Goal: Information Seeking & Learning: Learn about a topic

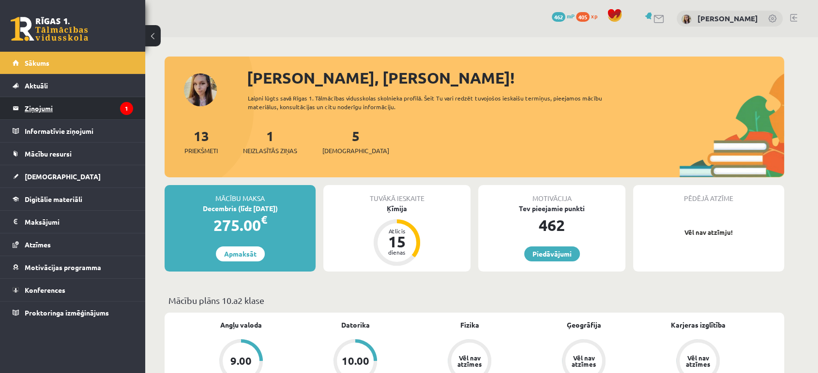
click at [47, 107] on legend "Ziņojumi 1" at bounding box center [79, 108] width 108 height 22
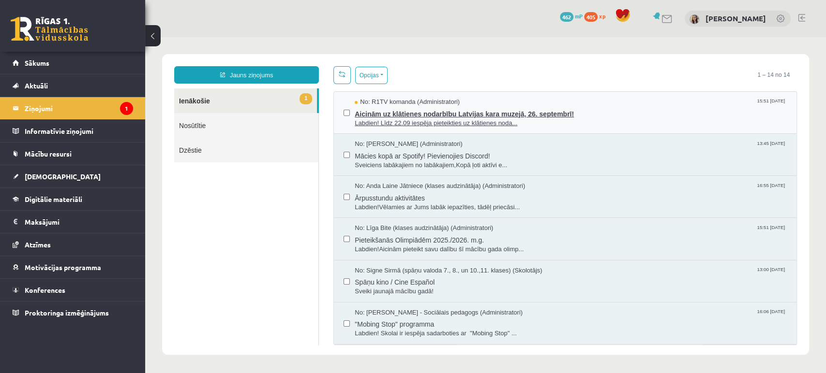
click at [449, 124] on span "Labdien! Līdz 22.09 iespēja pieteikties uz klātienes noda..." at bounding box center [571, 123] width 432 height 9
click at [399, 198] on span "Ārpusstundu aktivitātes" at bounding box center [571, 197] width 432 height 12
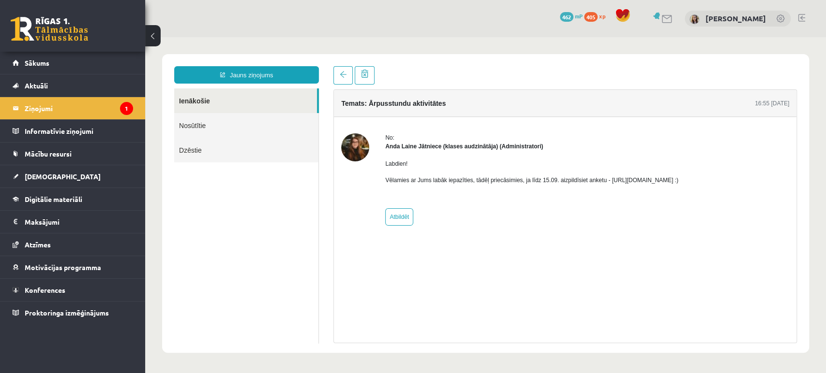
click at [630, 181] on p "Vēlamies ar Jums labāk iepazīties, tādēļ priecāsimies, ja līdz 15.09. aizpildīs…" at bounding box center [531, 180] width 293 height 9
drag, startPoint x: 604, startPoint y: 181, endPoint x: 708, endPoint y: 174, distance: 104.3
click at [678, 174] on div "Labdien! Vēlamies ar Jums labāk iepazīties, tādēļ priecāsimies, ja līdz 15.09. …" at bounding box center [531, 176] width 293 height 50
copy p "https://forms.gle/mVxkUEapGFxHM7hU7"
click at [673, 18] on link at bounding box center [667, 19] width 12 height 8
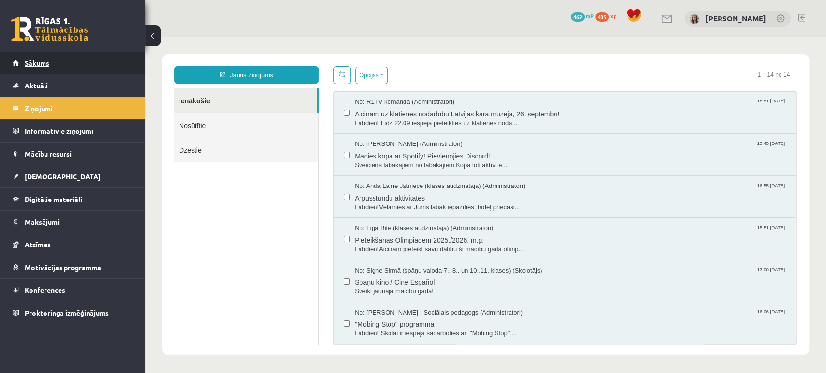
click at [69, 61] on link "Sākums" at bounding box center [73, 63] width 120 height 22
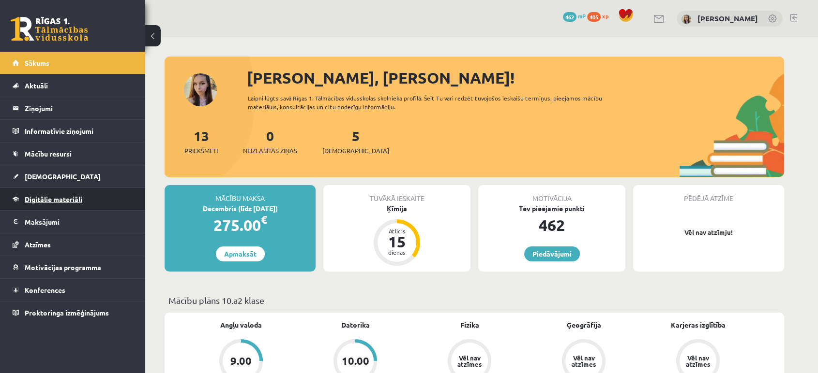
click at [34, 197] on span "Digitālie materiāli" at bounding box center [54, 199] width 58 height 9
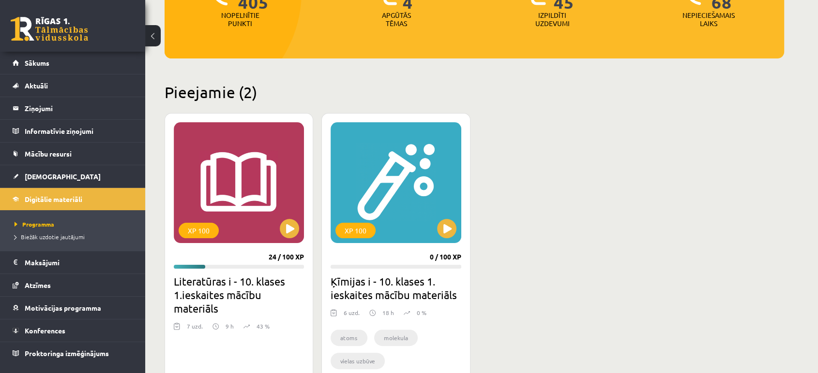
scroll to position [182, 0]
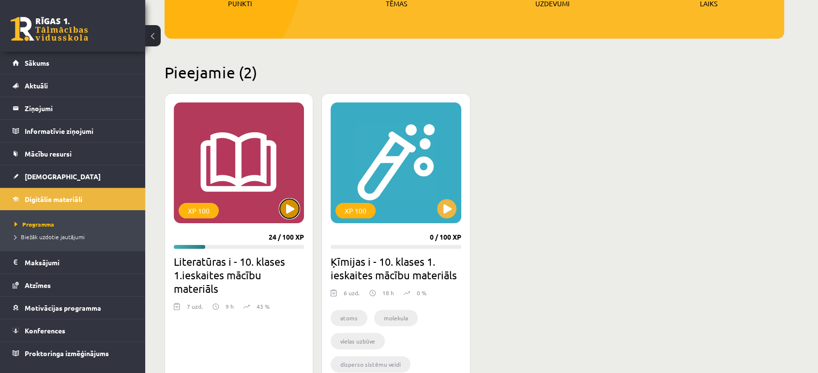
click at [291, 210] on button at bounding box center [289, 208] width 19 height 19
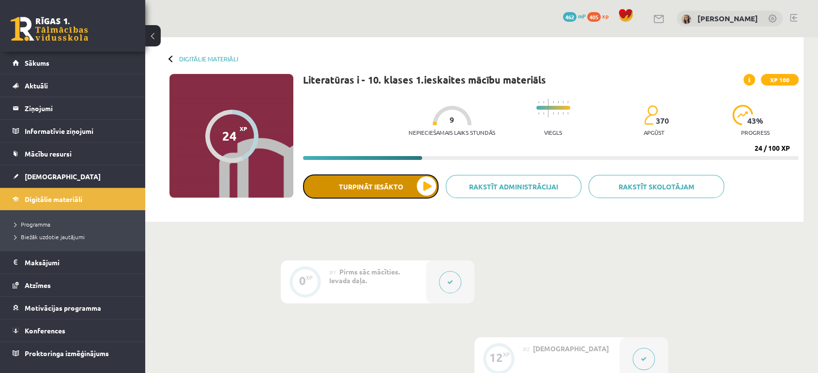
click at [374, 180] on button "Turpināt iesākto" at bounding box center [370, 187] width 135 height 24
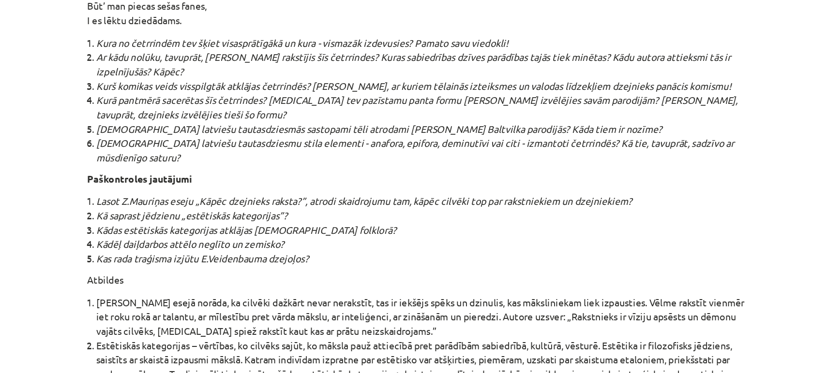
scroll to position [10342, 0]
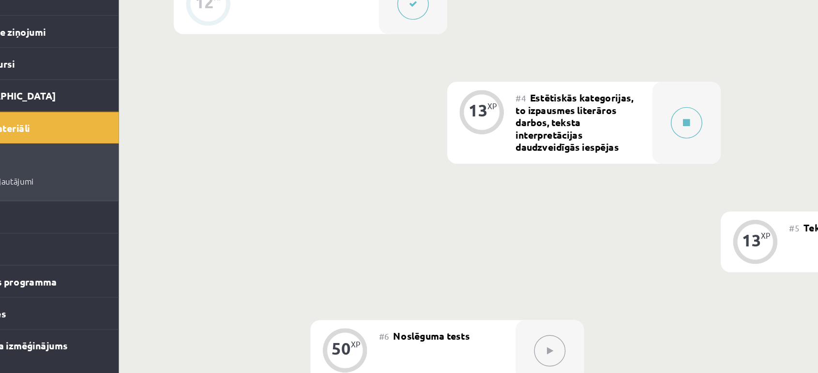
scroll to position [399, 0]
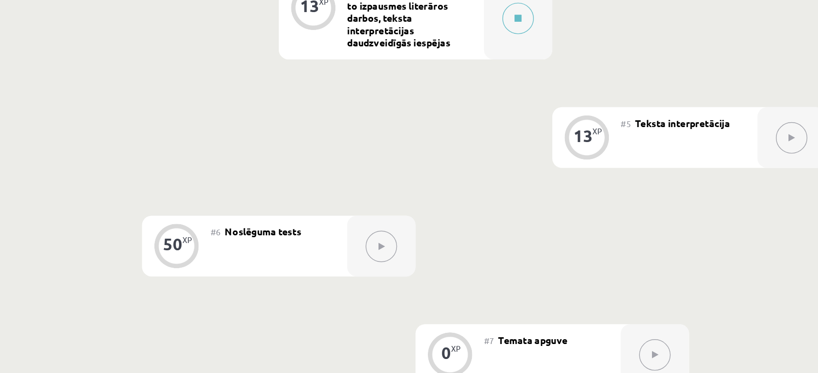
click at [730, 206] on button at bounding box center [740, 206] width 22 height 22
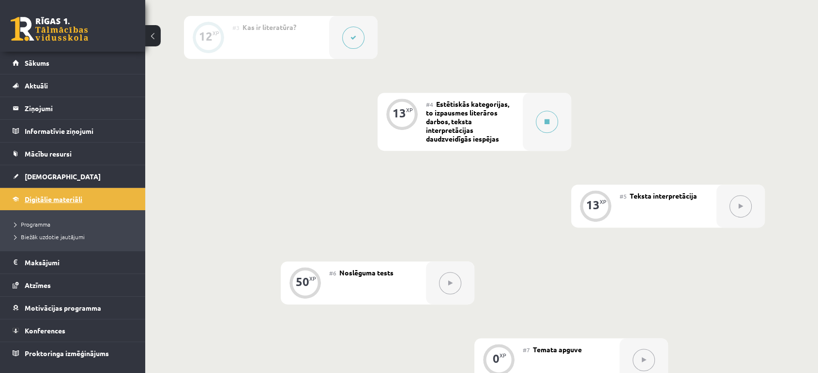
click at [66, 203] on link "Digitālie materiāli" at bounding box center [73, 199] width 120 height 22
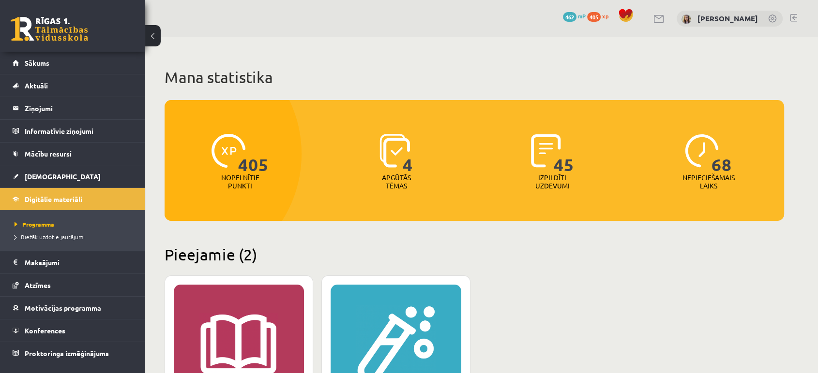
scroll to position [178, 0]
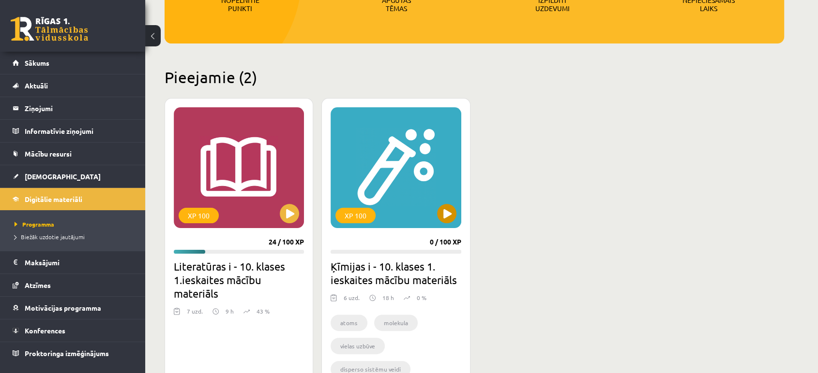
click at [445, 226] on div "XP 100" at bounding box center [395, 167] width 130 height 121
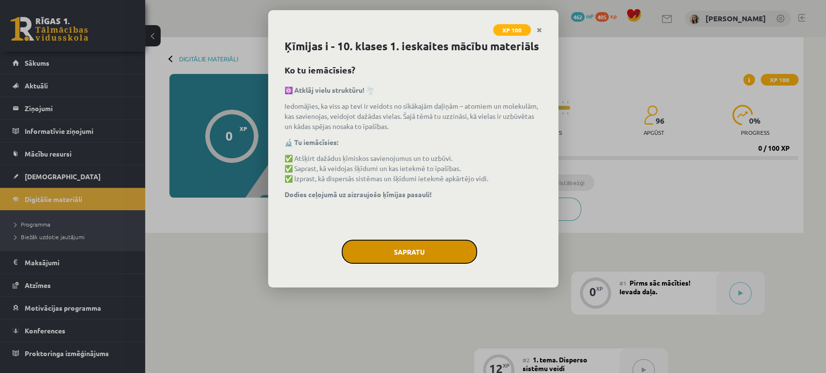
click at [422, 251] on button "Sapratu" at bounding box center [409, 252] width 135 height 24
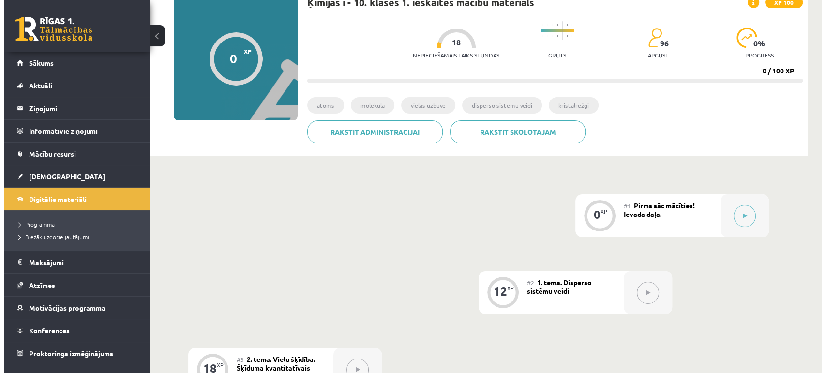
scroll to position [76, 0]
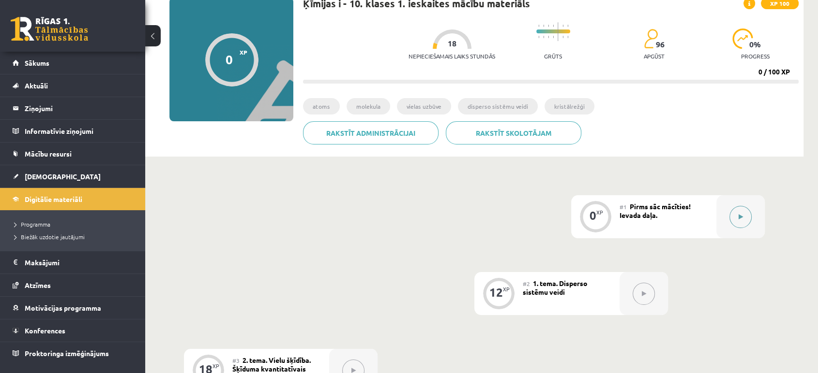
click at [740, 218] on icon at bounding box center [740, 217] width 4 height 6
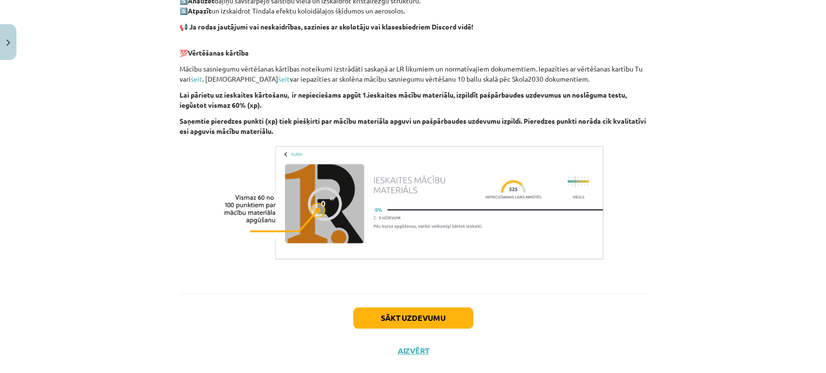
scroll to position [566, 0]
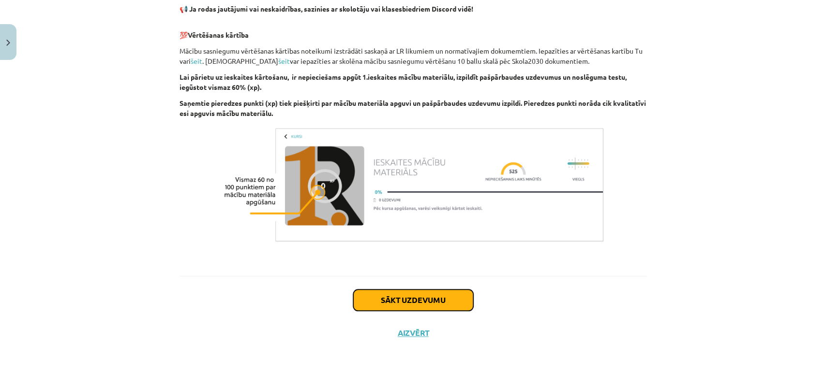
click at [461, 297] on button "Sākt uzdevumu" at bounding box center [413, 300] width 120 height 21
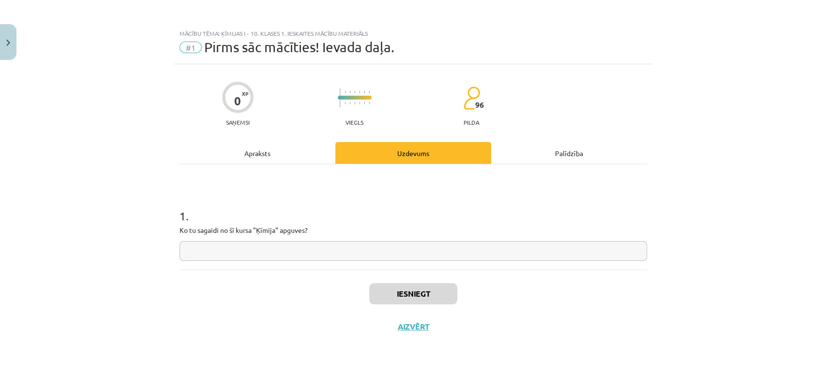
scroll to position [0, 0]
click at [433, 247] on input "text" at bounding box center [412, 251] width 467 height 20
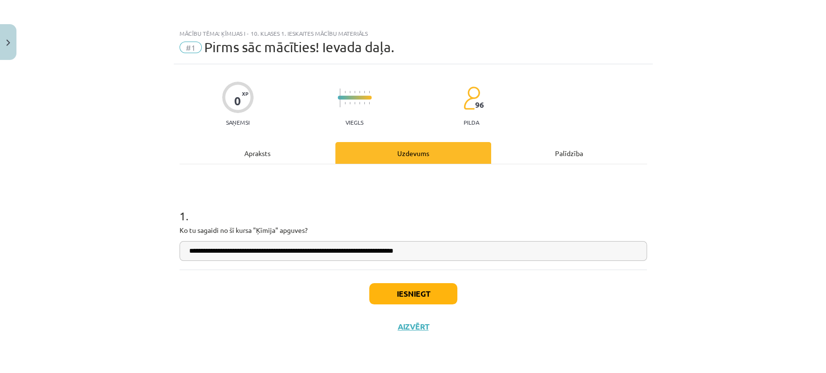
type input "**********"
click at [394, 291] on button "Iesniegt" at bounding box center [413, 293] width 88 height 21
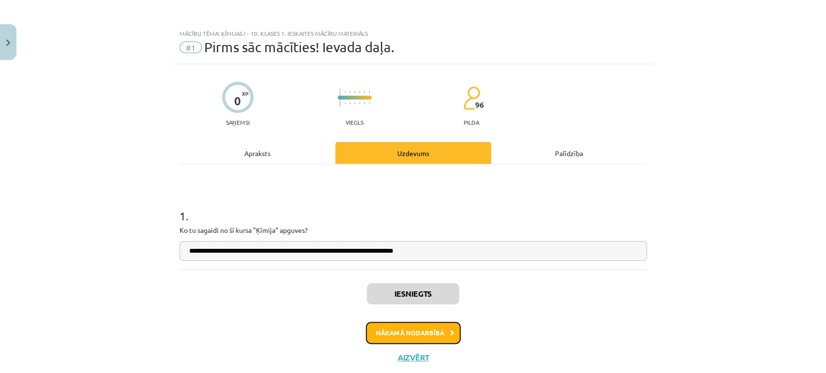
click at [426, 337] on button "Nākamā nodarbība" at bounding box center [413, 333] width 95 height 22
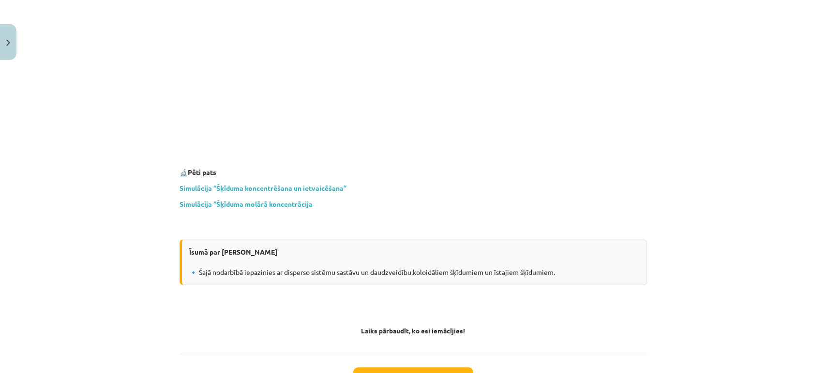
scroll to position [2805, 0]
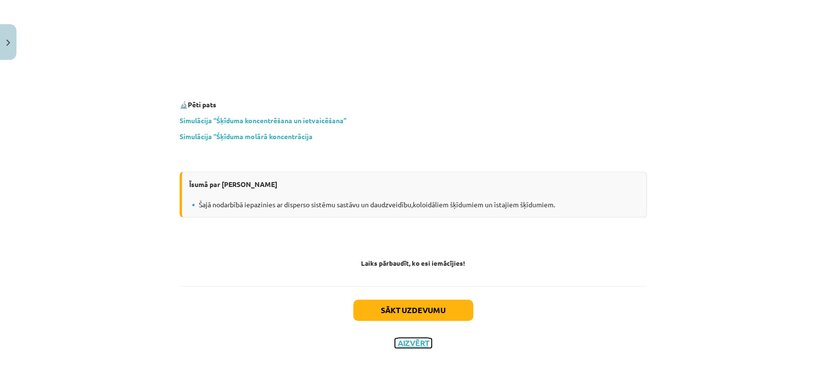
click at [421, 339] on button "Aizvērt" at bounding box center [413, 344] width 37 height 10
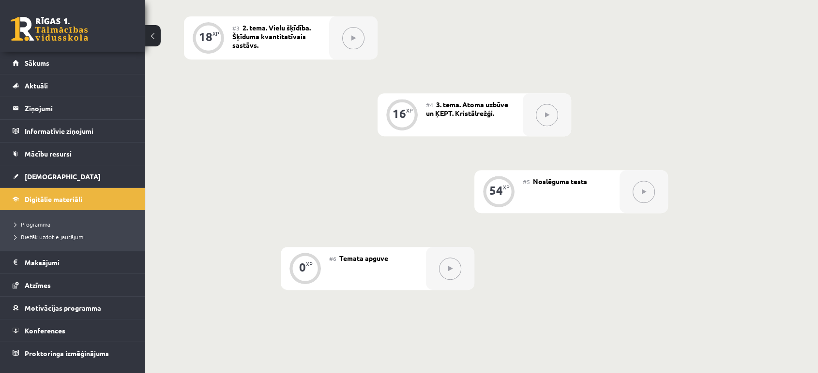
scroll to position [0, 0]
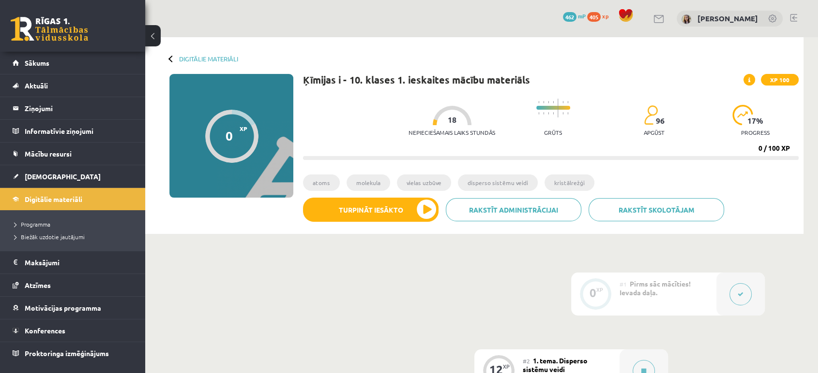
click at [35, 33] on link at bounding box center [49, 29] width 77 height 24
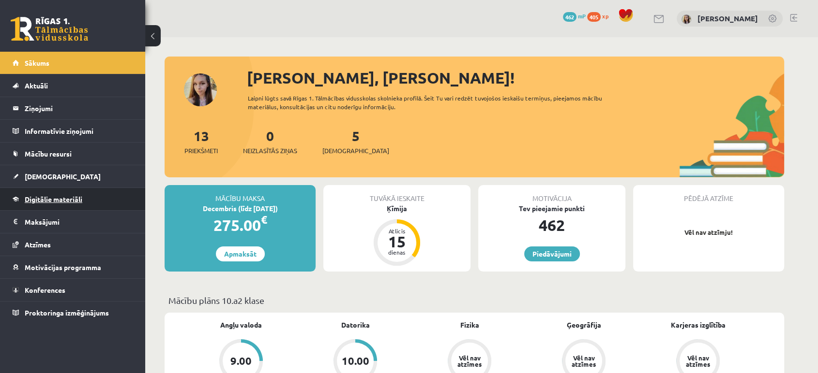
click at [71, 197] on span "Digitālie materiāli" at bounding box center [54, 199] width 58 height 9
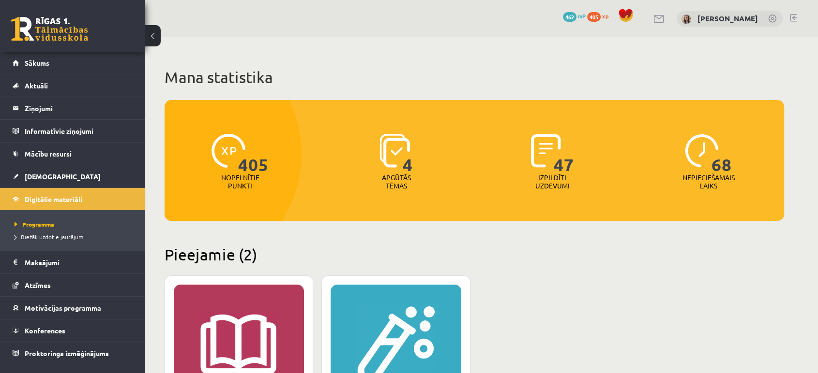
scroll to position [101, 0]
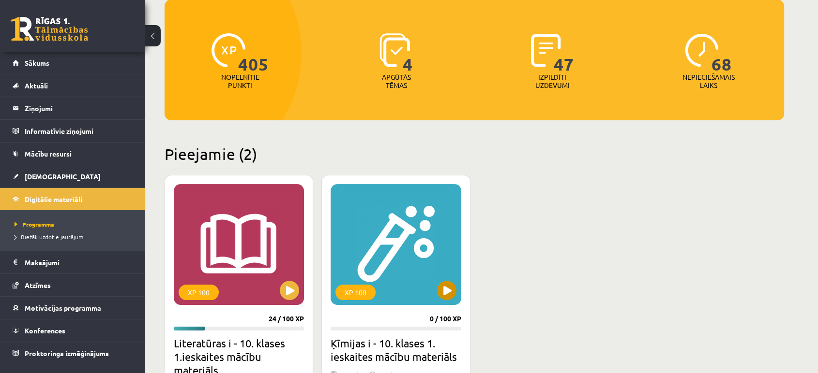
click at [455, 295] on div "XP 100" at bounding box center [395, 244] width 130 height 121
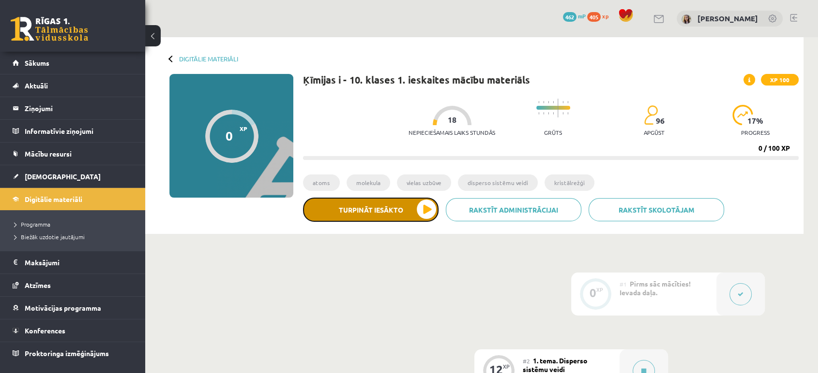
click at [392, 213] on button "Turpināt iesākto" at bounding box center [370, 210] width 135 height 24
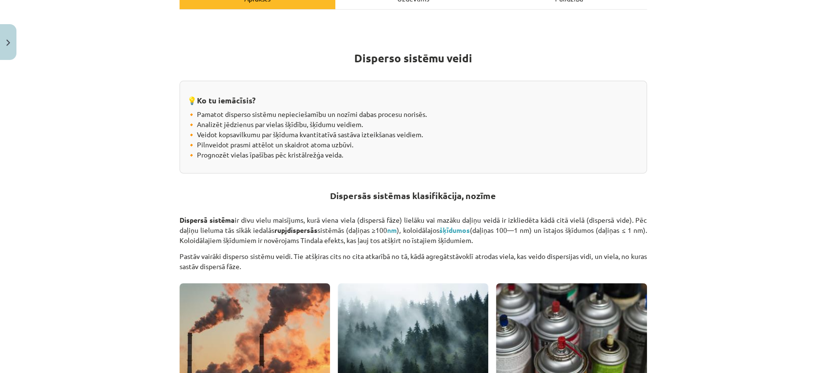
scroll to position [157, 0]
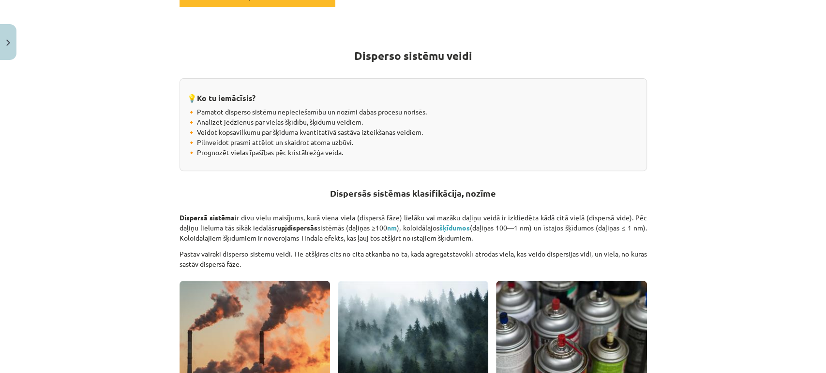
click at [397, 225] on strong "nm" at bounding box center [392, 228] width 10 height 9
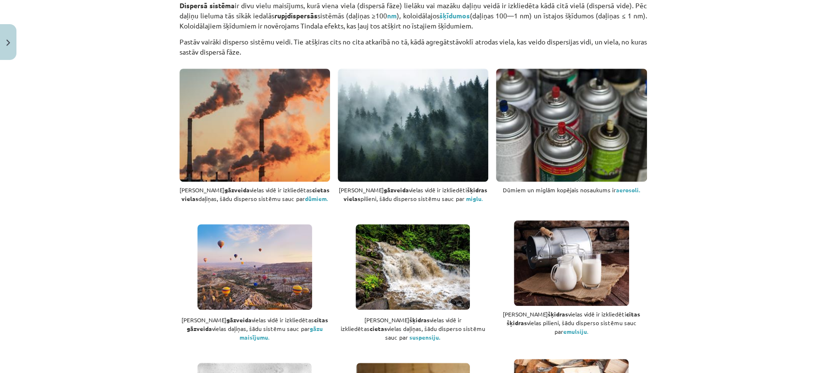
scroll to position [414, 0]
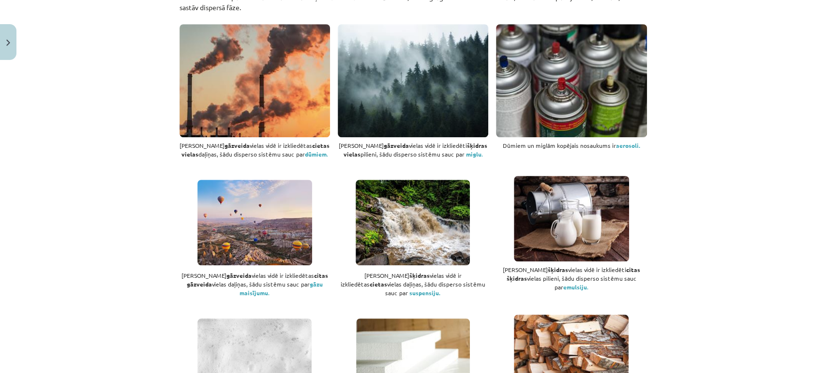
click at [143, 231] on div "Mācību tēma: Ķīmijas i - 10. klases 1. ieskaites mācību materiāls #2 1. tema. D…" at bounding box center [413, 186] width 826 height 373
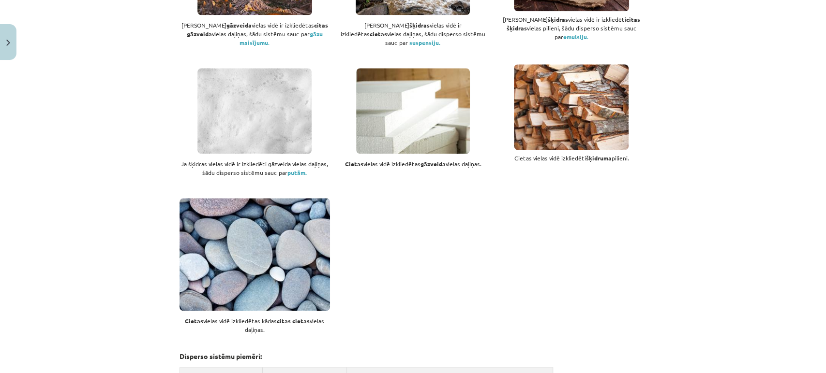
scroll to position [751, 0]
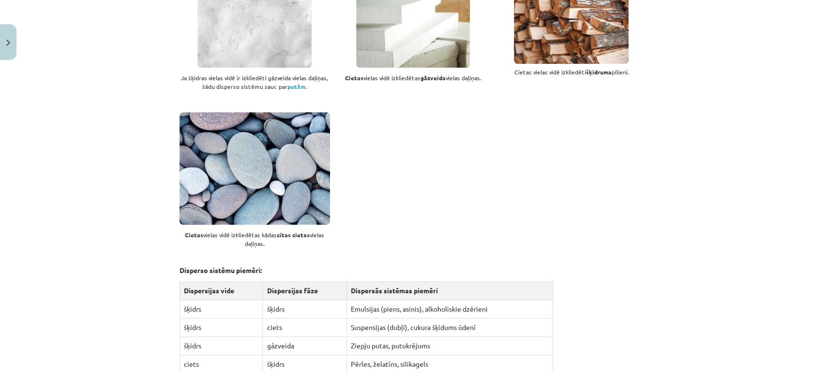
click at [143, 231] on div "Mācību tēma: Ķīmijas i - 10. klases 1. ieskaites mācību materiāls #2 1. tema. D…" at bounding box center [413, 186] width 826 height 373
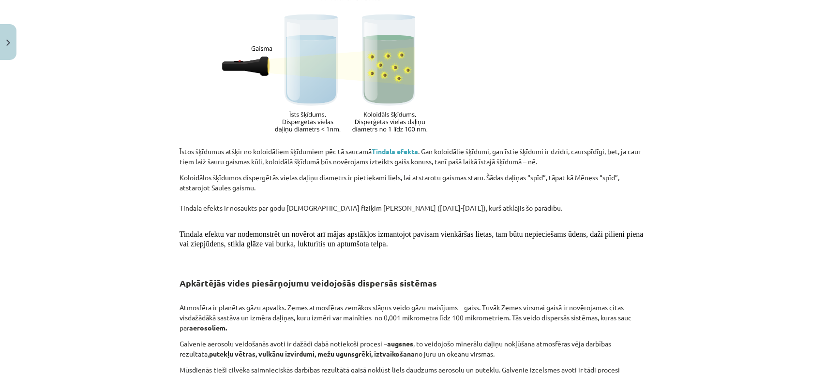
scroll to position [1605, 0]
click at [387, 146] on strong "Tindala efekta" at bounding box center [395, 150] width 46 height 9
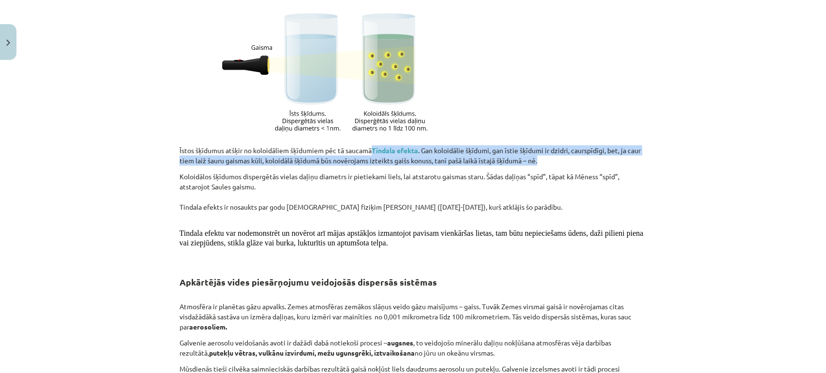
drag, startPoint x: 548, startPoint y: 152, endPoint x: 370, endPoint y: 143, distance: 178.7
click at [370, 146] on p "Īstos šķīdumus atšķir no koloidāliem šķīdumiem pēc tā saucamā Tindala efekta . …" at bounding box center [412, 156] width 467 height 20
copy p "Tindala efekta . Gan koloidālie šķīdumi, gan īstie šķīdumi ir dzidri, caurspīdī…"
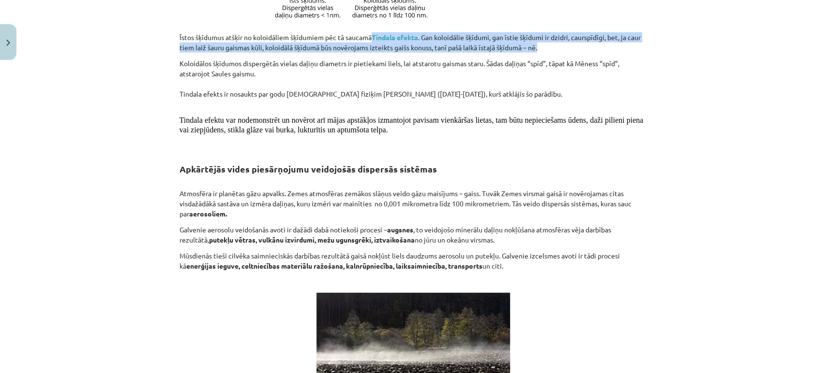
scroll to position [1817, 0]
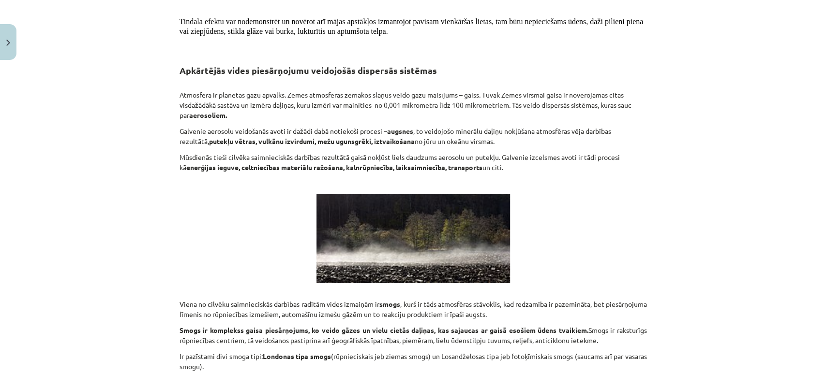
click at [134, 207] on div "Mācību tēma: Ķīmijas i - 10. klases 1. ieskaites mācību materiāls #2 1. tema. D…" at bounding box center [413, 186] width 826 height 373
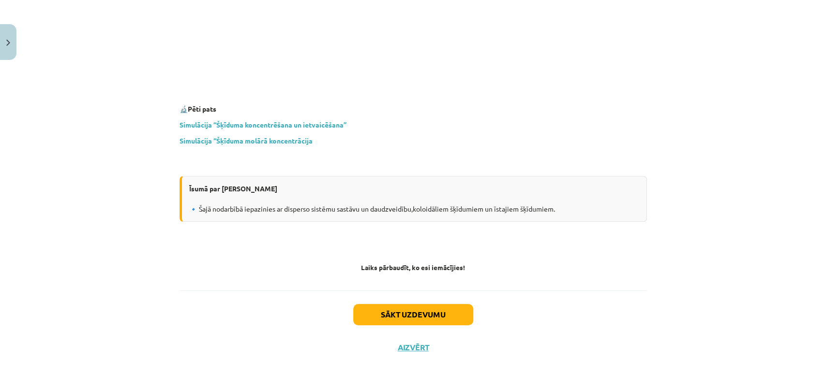
scroll to position [2804, 0]
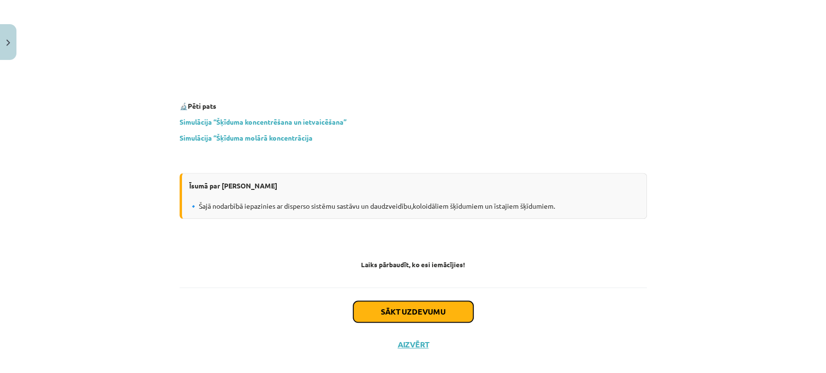
click at [353, 301] on button "Sākt uzdevumu" at bounding box center [413, 311] width 120 height 21
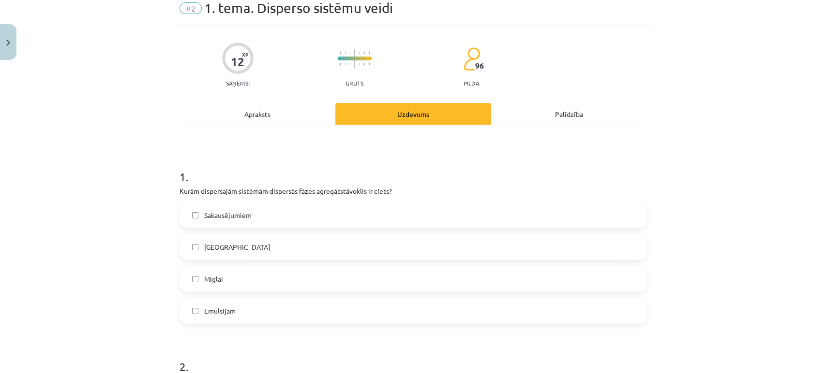
scroll to position [24, 0]
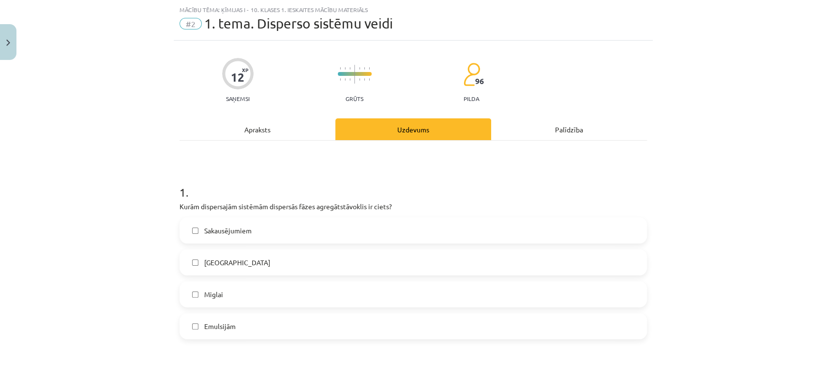
click at [251, 135] on div "Apraksts" at bounding box center [257, 130] width 156 height 22
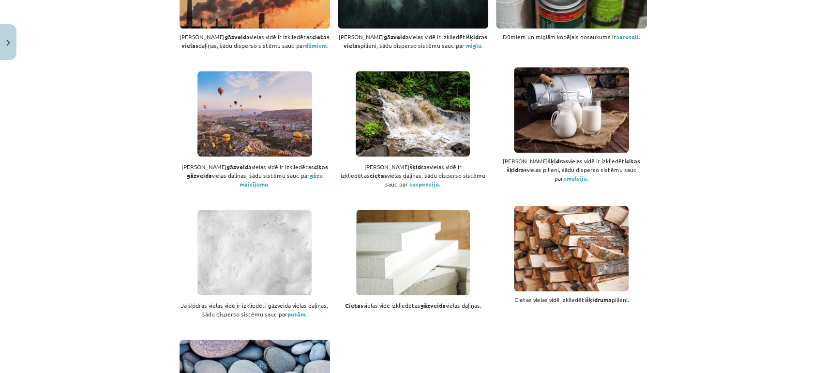
scroll to position [0, 0]
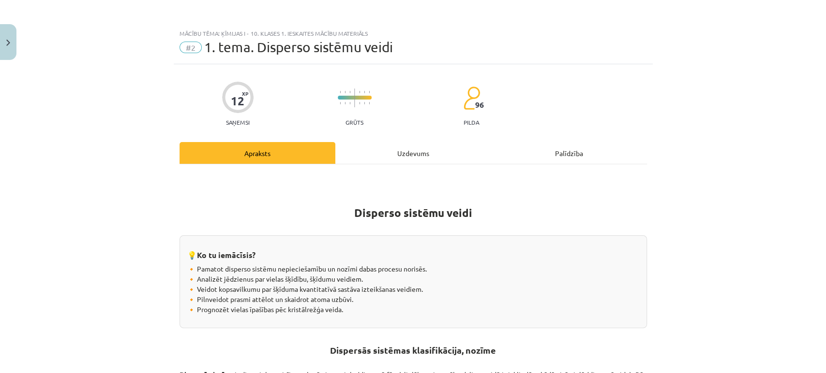
click at [399, 157] on div "Uzdevums" at bounding box center [413, 153] width 156 height 22
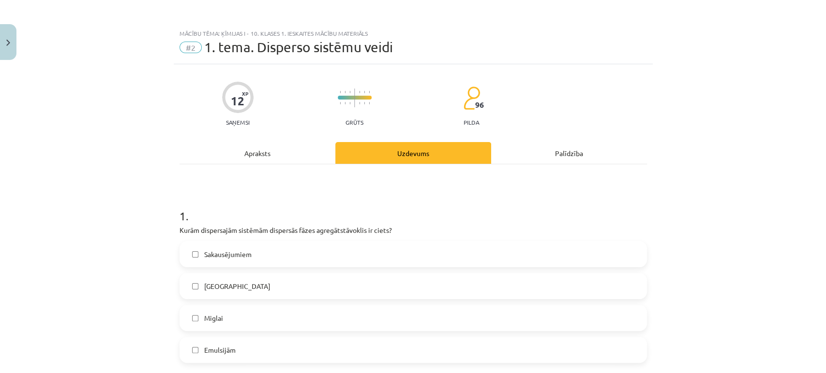
scroll to position [24, 0]
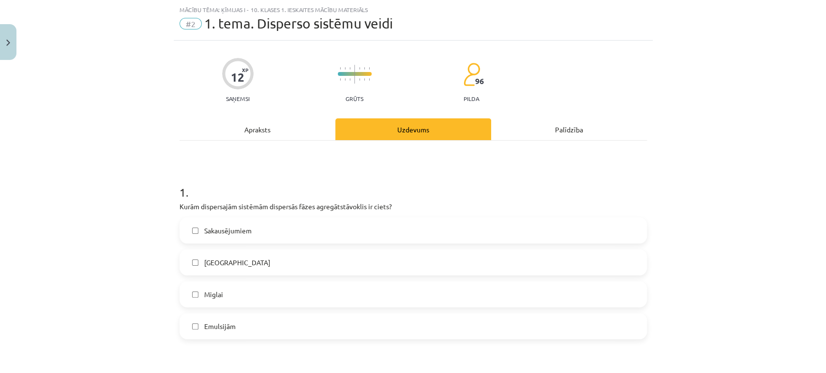
click at [285, 130] on div "Apraksts" at bounding box center [257, 130] width 156 height 22
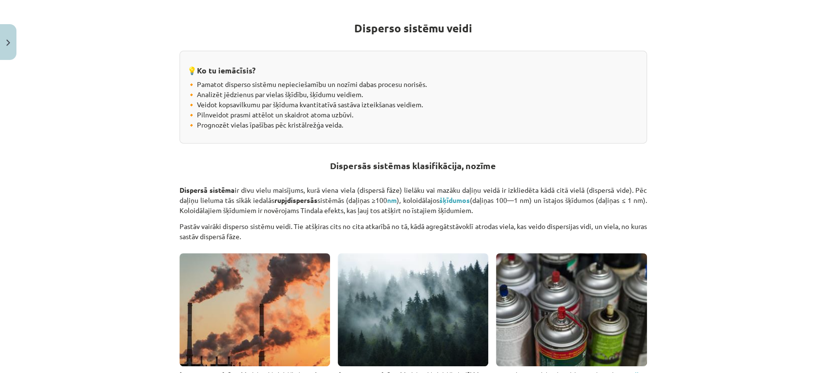
scroll to position [0, 0]
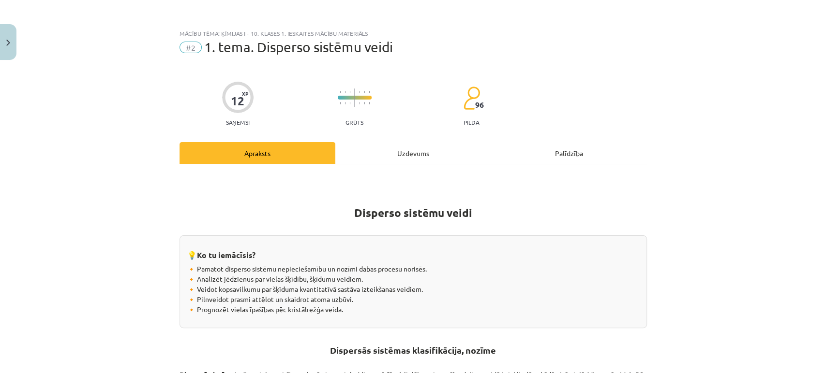
click at [414, 152] on div "Uzdevums" at bounding box center [413, 153] width 156 height 22
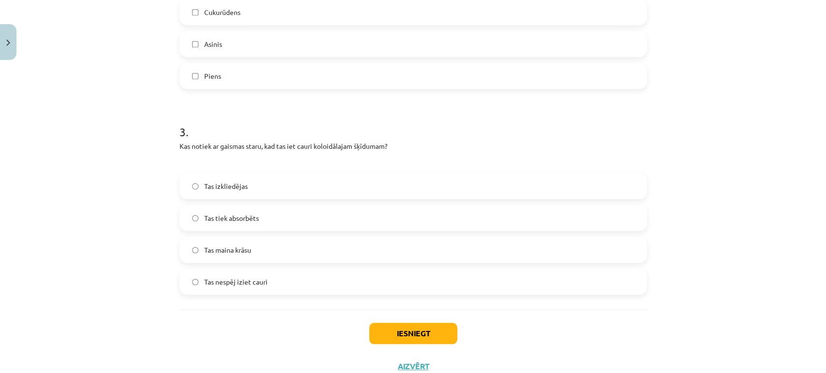
scroll to position [498, 0]
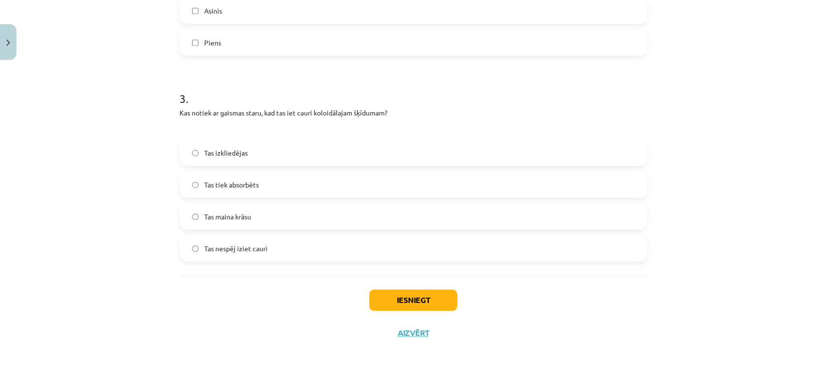
click at [144, 169] on div "Mācību tēma: Ķīmijas i - 10. klases 1. ieskaites mācību materiāls #2 1. tema. D…" at bounding box center [413, 186] width 826 height 373
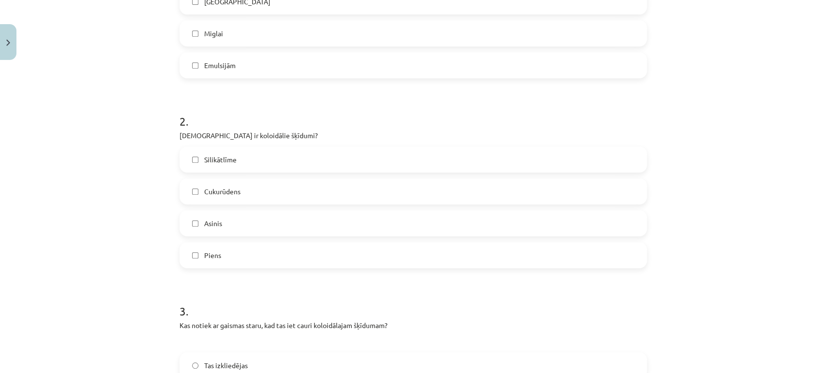
scroll to position [296, 0]
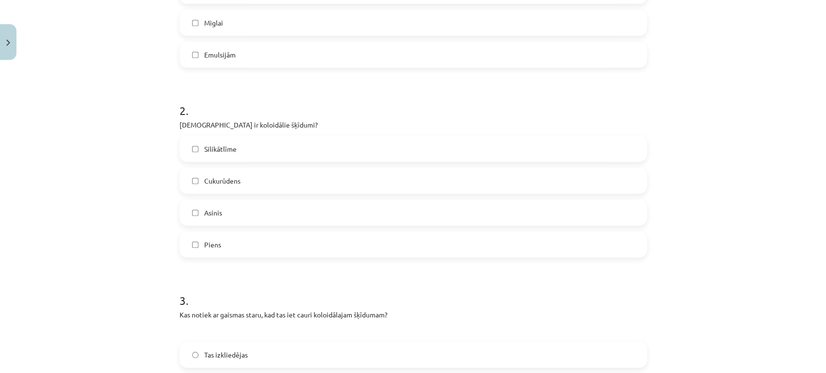
click at [189, 220] on label "Asinis" at bounding box center [412, 213] width 465 height 24
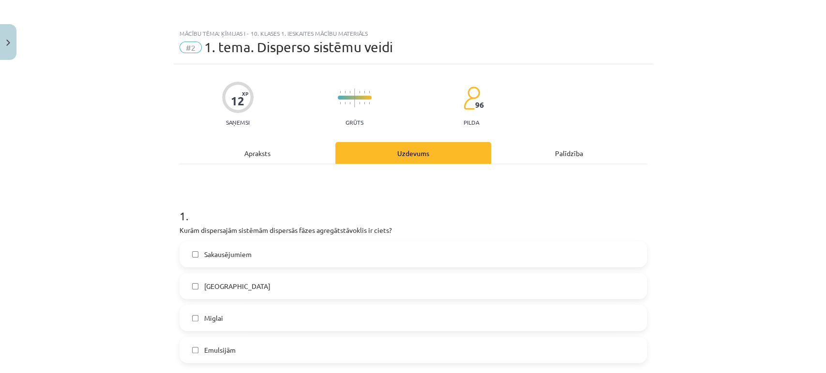
scroll to position [0, 0]
click at [227, 162] on div "Apraksts" at bounding box center [257, 153] width 156 height 22
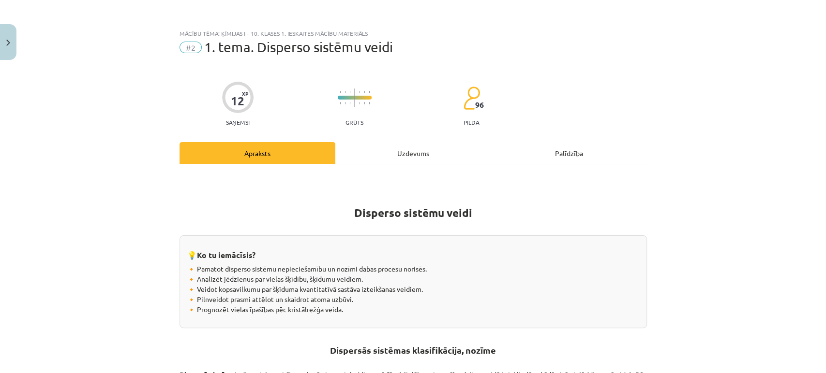
click at [389, 159] on div "Uzdevums" at bounding box center [413, 153] width 156 height 22
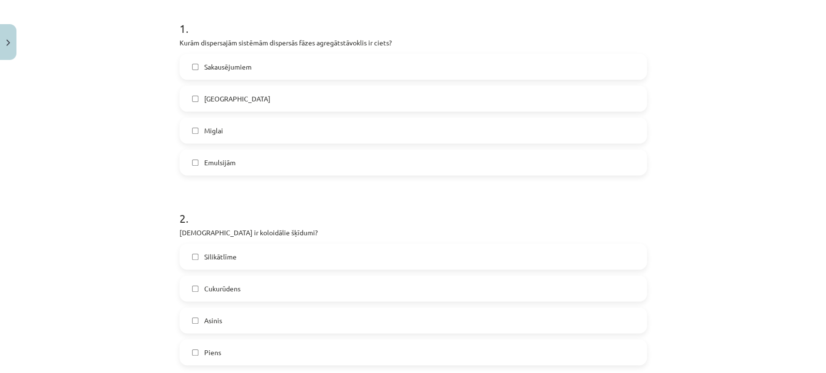
scroll to position [498, 0]
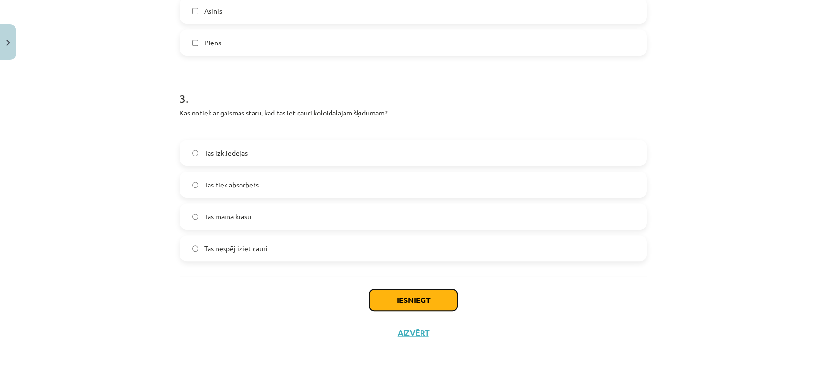
click at [432, 304] on button "Iesniegt" at bounding box center [413, 300] width 88 height 21
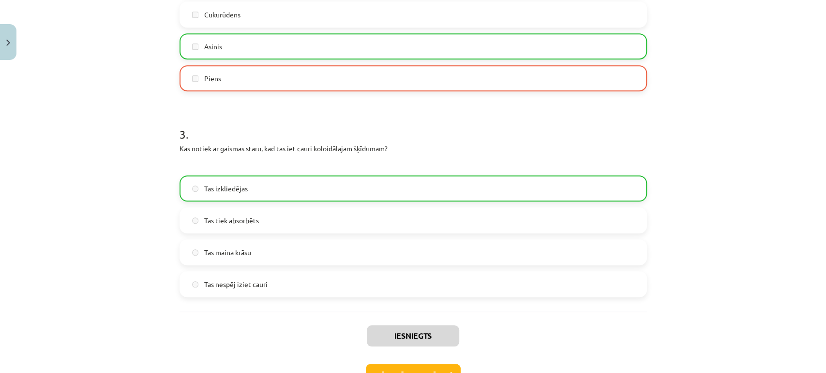
scroll to position [528, 0]
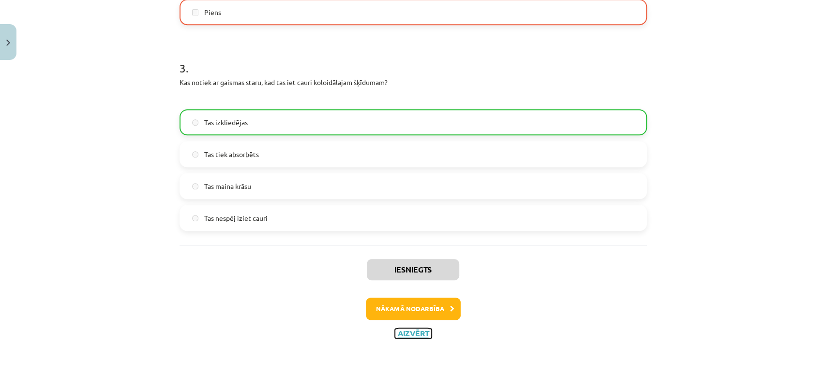
click at [412, 338] on button "Aizvērt" at bounding box center [413, 334] width 37 height 10
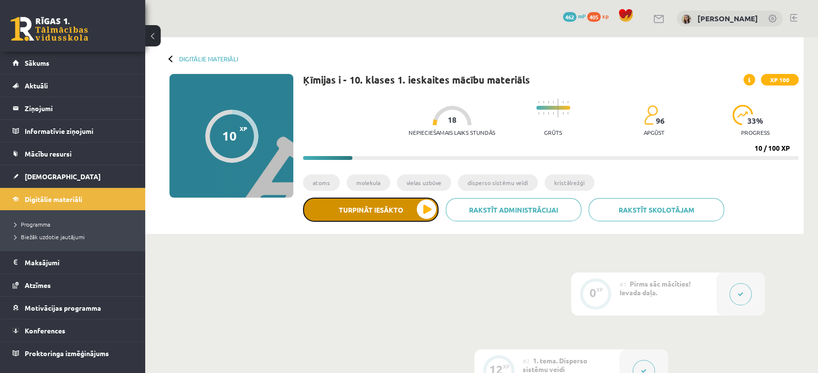
click at [389, 217] on button "Turpināt iesākto" at bounding box center [370, 210] width 135 height 24
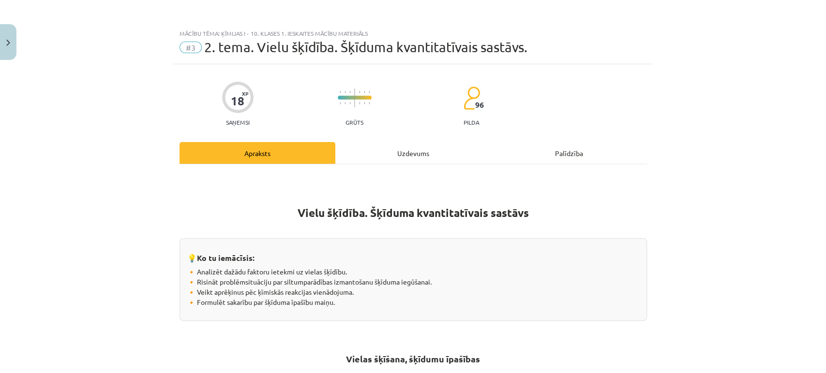
click at [391, 146] on div "Uzdevums" at bounding box center [413, 153] width 156 height 22
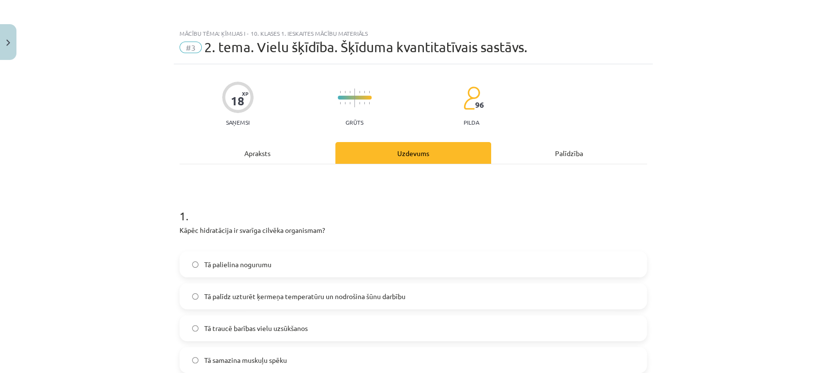
scroll to position [24, 0]
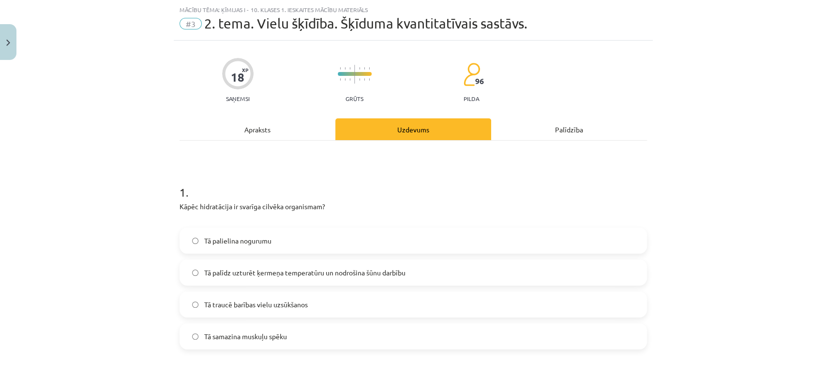
click at [240, 134] on div "Apraksts" at bounding box center [257, 130] width 156 height 22
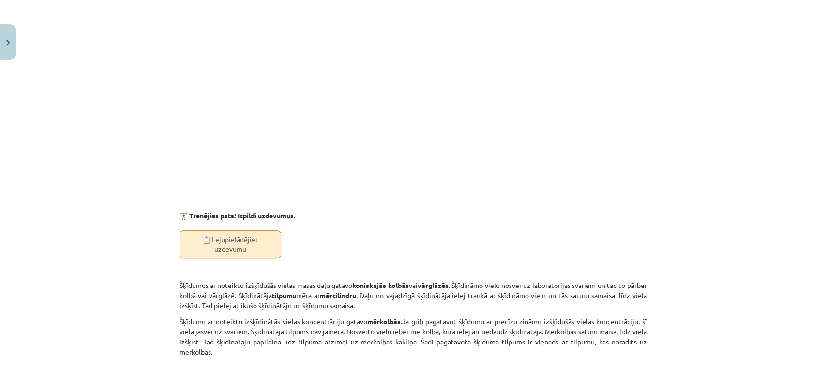
scroll to position [2595, 0]
click at [212, 235] on link "📋 Lejupielādējiet uzdevumu" at bounding box center [230, 244] width 102 height 28
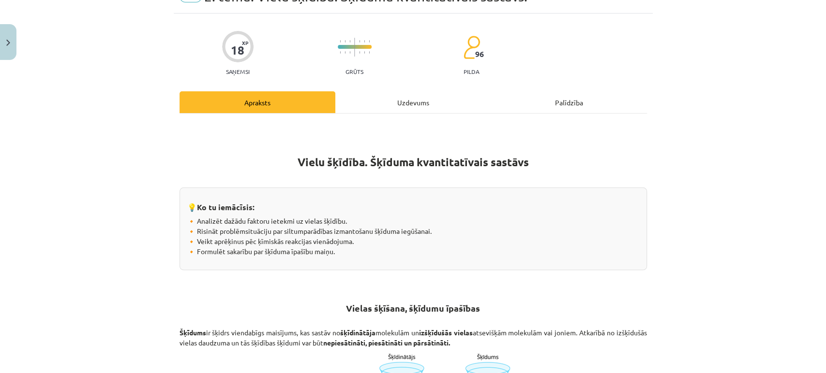
scroll to position [0, 0]
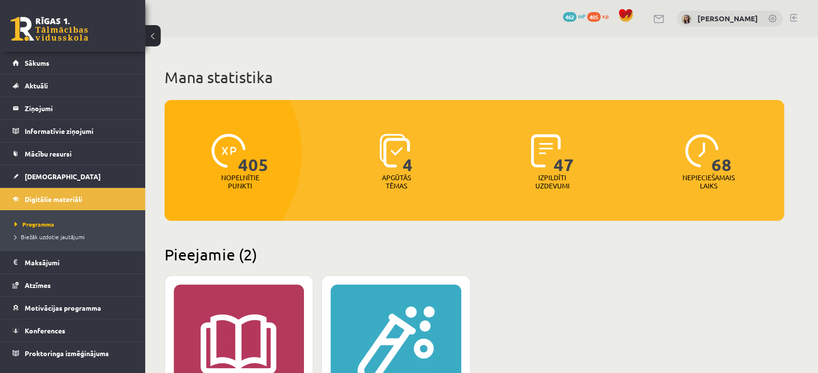
click at [800, 11] on div "0 Dāvanas 462 mP 405 xp [PERSON_NAME]" at bounding box center [481, 18] width 672 height 37
click at [790, 20] on link at bounding box center [793, 18] width 7 height 8
